Goal: Communication & Community: Share content

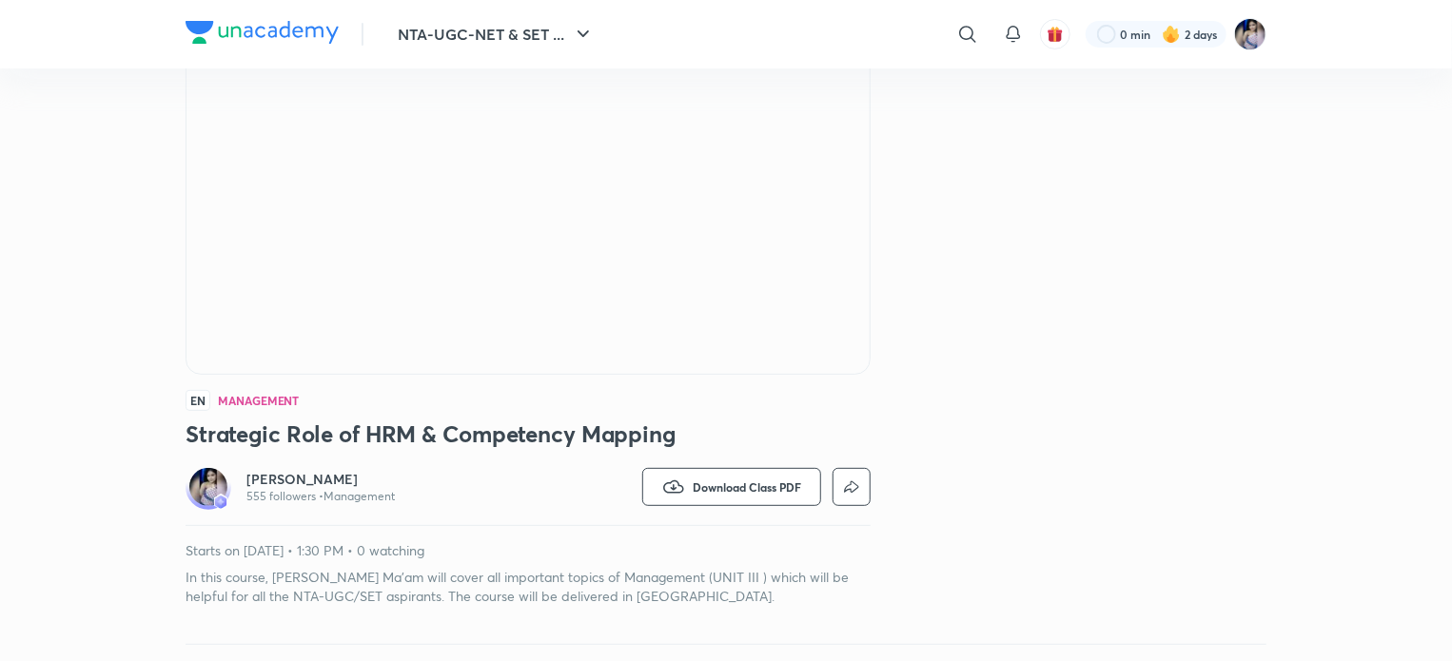
scroll to position [285, 0]
